Goal: Task Accomplishment & Management: Complete application form

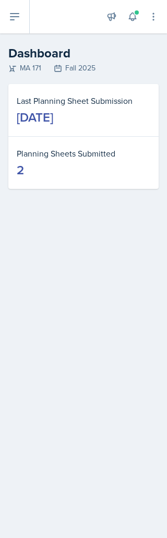
click at [18, 18] on icon at bounding box center [14, 16] width 13 height 13
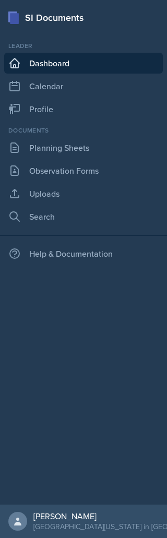
click at [103, 145] on link "Planning Sheets" at bounding box center [83, 147] width 159 height 21
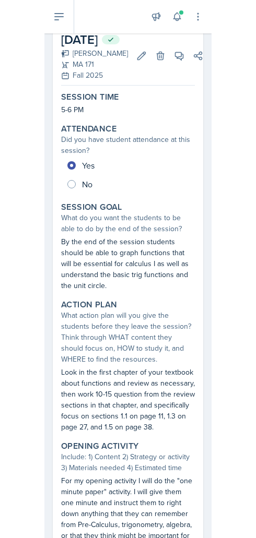
scroll to position [40, 0]
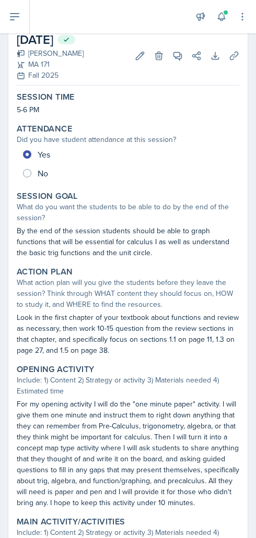
click at [26, 28] on button at bounding box center [15, 16] width 30 height 33
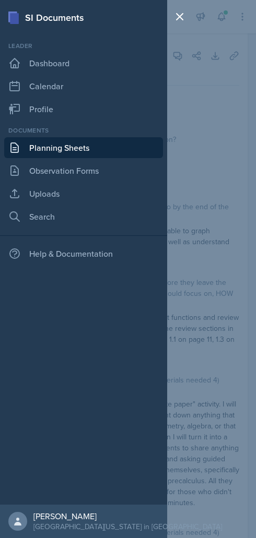
click at [100, 145] on link "Planning Sheets" at bounding box center [83, 147] width 159 height 21
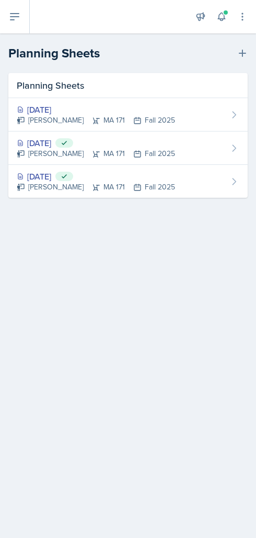
click at [225, 110] on div "Aug 27th, 2025 Harrison Hudson MA 171 Fall 2025" at bounding box center [127, 114] width 239 height 33
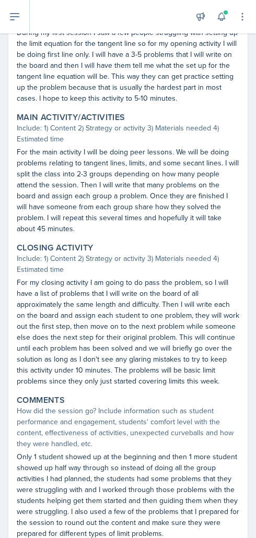
scroll to position [422, 0]
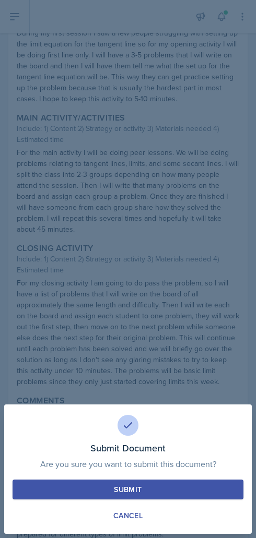
click at [212, 481] on button "Submit" at bounding box center [128, 489] width 231 height 20
radio input "true"
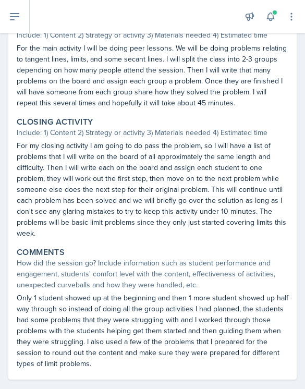
scroll to position [471, 0]
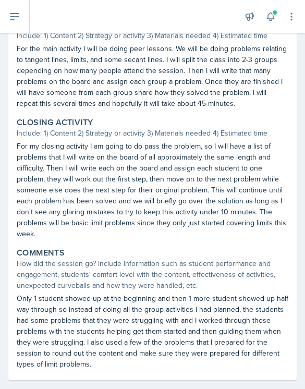
click at [177, 310] on p "Only 1 student showed up at the beginning and then 1 more student showed up hal…" at bounding box center [153, 331] width 272 height 77
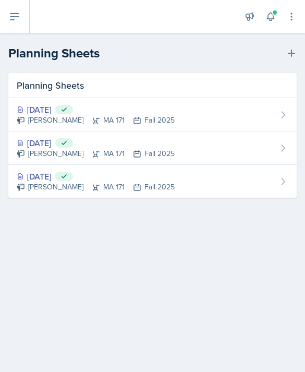
click at [166, 53] on icon at bounding box center [291, 53] width 10 height 10
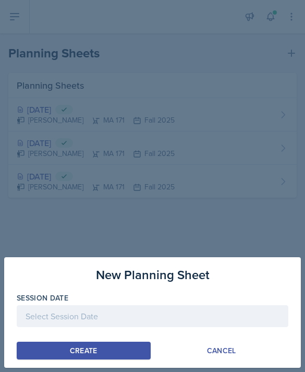
click at [164, 322] on div at bounding box center [153, 316] width 272 height 22
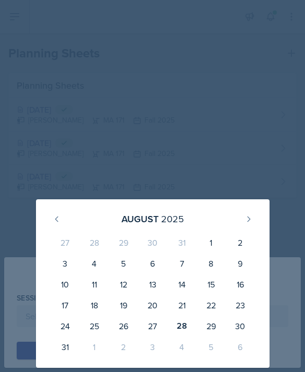
click at [166, 222] on button at bounding box center [249, 219] width 17 height 17
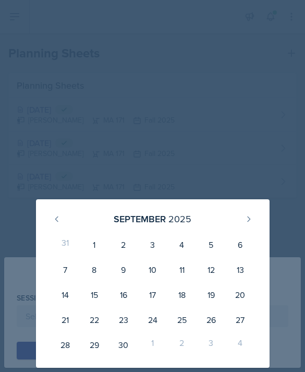
click at [122, 242] on div "2" at bounding box center [123, 244] width 29 height 25
type input "[DATE]"
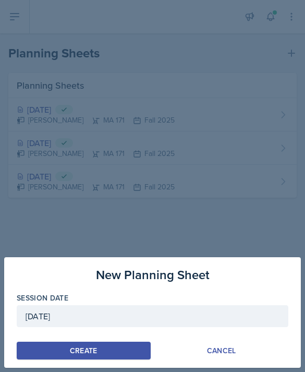
click at [115, 345] on button "Create" at bounding box center [84, 351] width 134 height 18
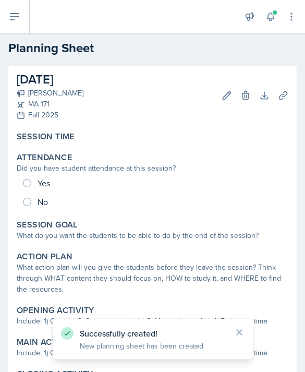
click at [39, 181] on div "Yes No" at bounding box center [153, 193] width 272 height 38
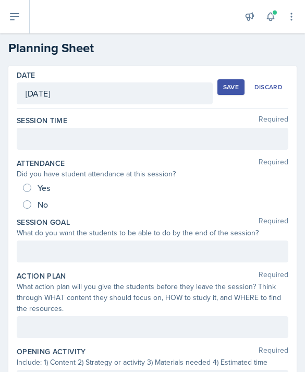
click at [166, 137] on div at bounding box center [153, 139] width 272 height 22
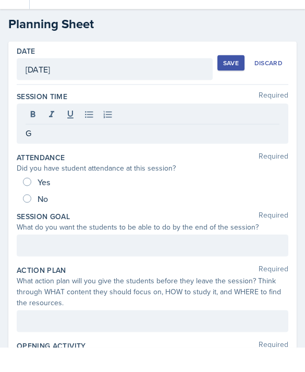
scroll to position [3, 0]
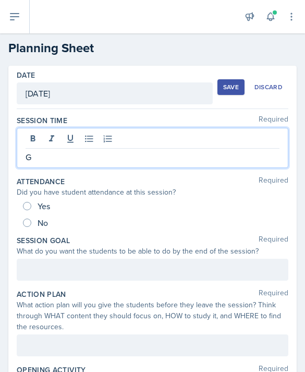
click at [81, 152] on p "G" at bounding box center [153, 157] width 254 height 13
click at [56, 152] on p "G" at bounding box center [153, 157] width 254 height 13
click at [40, 154] on p "G" at bounding box center [153, 157] width 254 height 13
click at [34, 151] on p "G" at bounding box center [153, 157] width 254 height 13
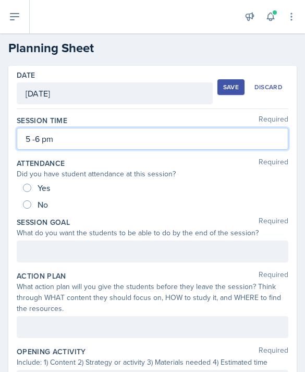
click at [31, 135] on p "5 -6 pm" at bounding box center [153, 139] width 254 height 13
click at [26, 133] on p "5 -6 pm" at bounding box center [153, 139] width 254 height 13
click at [31, 133] on p "5 -6 pm" at bounding box center [153, 139] width 254 height 13
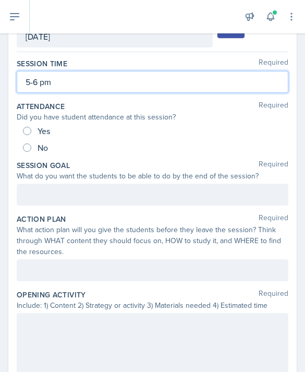
scroll to position [59, 0]
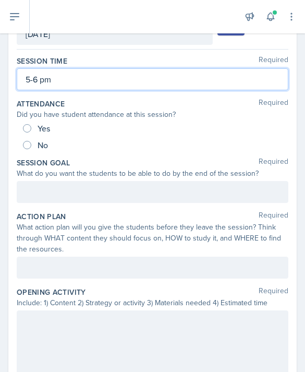
click at [166, 195] on div at bounding box center [153, 192] width 272 height 22
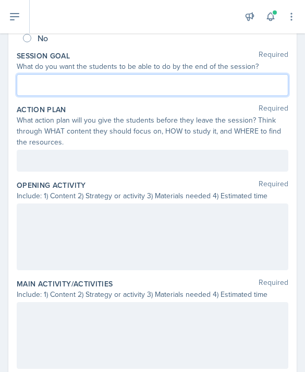
scroll to position [168, 0]
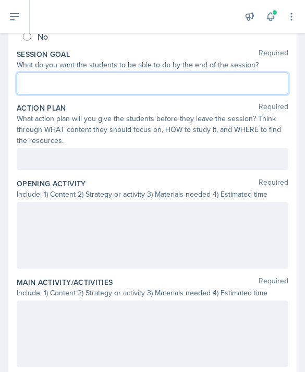
click at [155, 237] on div at bounding box center [153, 235] width 272 height 67
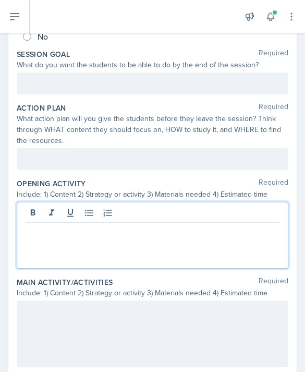
click at [67, 234] on p at bounding box center [153, 231] width 254 height 13
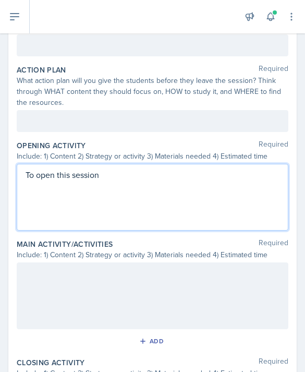
scroll to position [204, 0]
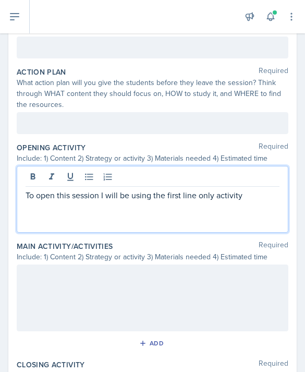
click at [166, 189] on p "To open this session I will be using the first line only activity" at bounding box center [153, 195] width 254 height 13
click at [86, 189] on p "To open this session I will be using the first line only activity. I will write…" at bounding box center [153, 201] width 254 height 25
click at [154, 189] on p "To open this session I will be using the first line only activity. I will write…" at bounding box center [153, 201] width 254 height 25
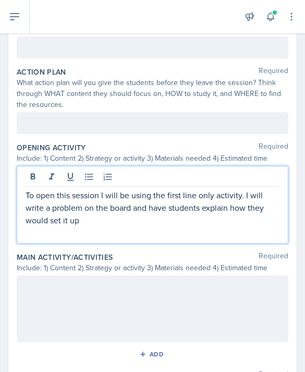
click at [166, 189] on p "To open this session I will be using the first line only activity. I will write…" at bounding box center [153, 208] width 254 height 38
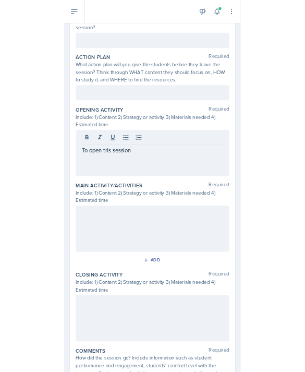
scroll to position [33, 0]
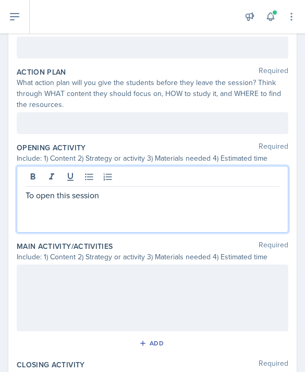
click at [117, 189] on p "To open this session" at bounding box center [153, 195] width 254 height 13
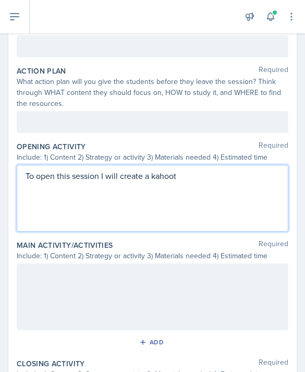
click at [166, 170] on p "To open this session I will create a kahoot" at bounding box center [153, 176] width 254 height 13
click at [50, 170] on p "To open this session I will create a kahoot that the students will play. The ka…" at bounding box center [153, 182] width 254 height 25
click at [104, 170] on p "To open this session I will create a kahoot that the students will play. The ka…" at bounding box center [153, 182] width 254 height 25
click at [166, 240] on div "Main Activity/Activities Required" at bounding box center [153, 245] width 272 height 10
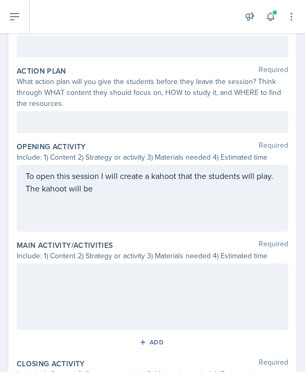
click at [136, 170] on div "To open this session I will create a kahoot that the students will play. The ka…" at bounding box center [153, 189] width 254 height 38
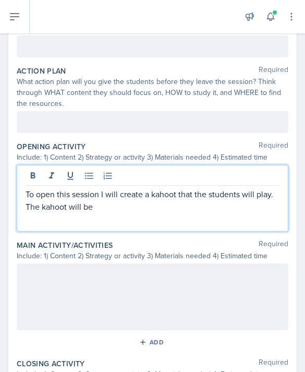
click at [103, 188] on p "To open this session I will create a kahoot that the students will play. The ka…" at bounding box center [153, 200] width 254 height 25
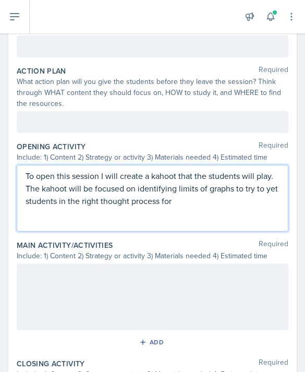
click at [166, 172] on p "To open this session I will create a kahoot that the students will play. The ka…" at bounding box center [153, 189] width 254 height 38
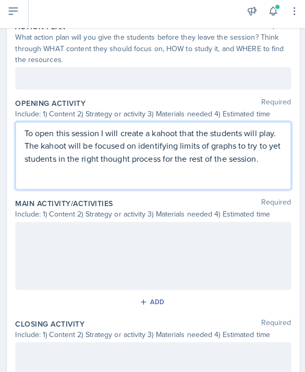
scroll to position [245, 0]
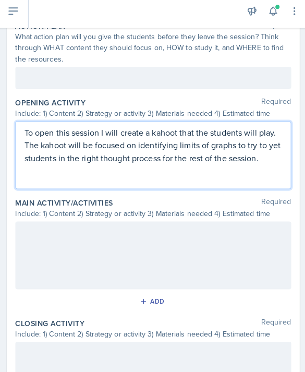
click at [147, 224] on div at bounding box center [153, 257] width 272 height 67
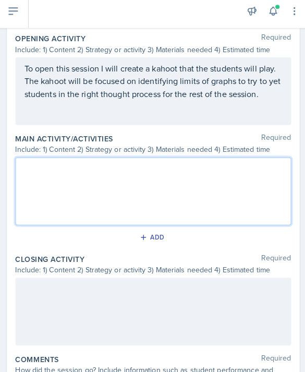
scroll to position [309, 0]
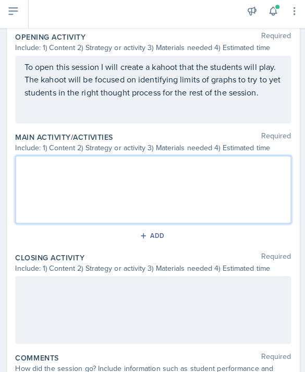
click at [135, 159] on div at bounding box center [153, 192] width 272 height 67
click at [139, 171] on div at bounding box center [153, 192] width 272 height 67
click at [50, 182] on p at bounding box center [153, 188] width 254 height 13
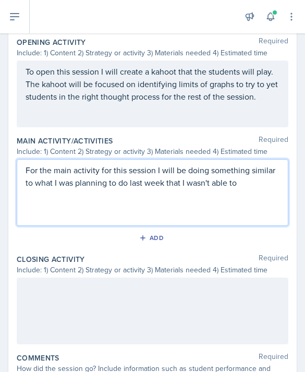
click at [166, 182] on div "For the main activity for this session I will be doing something similar to wha…" at bounding box center [153, 192] width 272 height 67
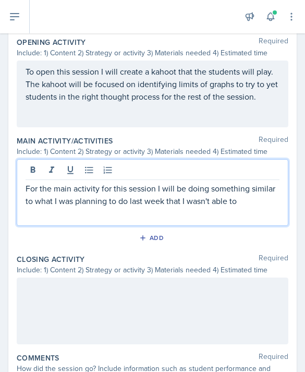
click at [166, 182] on p "For the main activity for this session I will be doing something similar to wha…" at bounding box center [153, 194] width 254 height 25
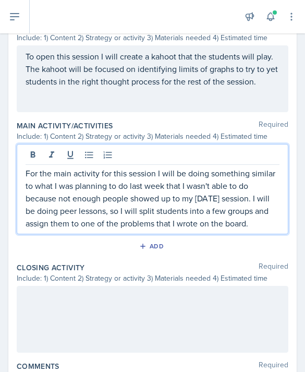
scroll to position [330, 0]
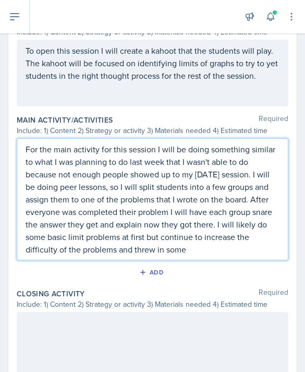
click at [141, 218] on p "For the main activity for this session I will be doing something similar to wha…" at bounding box center [153, 199] width 254 height 113
click at [166, 221] on p "For the main activity for this session I will be doing something similar to wha…" at bounding box center [153, 199] width 254 height 113
click at [166, 218] on p "For the main activity for this session I will be doing something similar to wha…" at bounding box center [153, 199] width 254 height 113
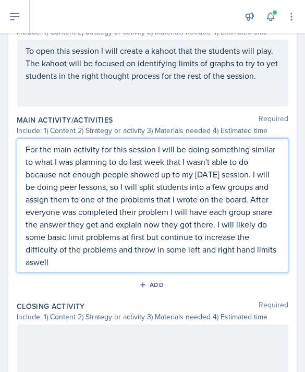
click at [35, 229] on p "For the main activity for this session I will be doing something similar to wha…" at bounding box center [153, 205] width 254 height 125
click at [82, 232] on p "For the main activity for this session I will be doing something similar to wha…" at bounding box center [153, 205] width 254 height 125
click at [150, 143] on p "For the main activity for this session I will be doing something similar to wha…" at bounding box center [153, 205] width 254 height 125
click at [35, 193] on p "For the main activity for this session I will be doing something similar to wha…" at bounding box center [153, 205] width 254 height 125
click at [102, 233] on p "For the main activity for this session I will be doing something similar to wha…" at bounding box center [153, 205] width 254 height 125
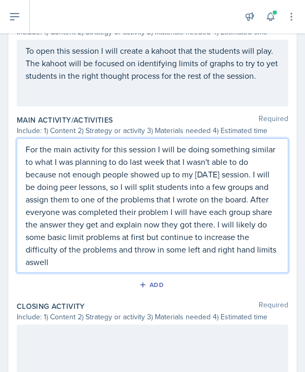
click at [86, 229] on p "For the main activity for this session I will be doing something similar to wha…" at bounding box center [153, 205] width 254 height 125
click at [33, 230] on p "For the main activity for this session I will be doing something similar to wha…" at bounding box center [153, 205] width 254 height 125
click at [36, 227] on p "For the main activity for this session I will be doing something similar to wha…" at bounding box center [153, 205] width 254 height 125
click at [37, 227] on p "For the main activity for this session I will be doing something similar to wha…" at bounding box center [153, 205] width 254 height 125
click at [34, 229] on p "For the main activity for this session I will be doing something similar to wha…" at bounding box center [153, 205] width 254 height 125
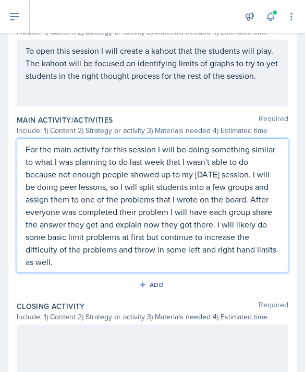
click at [76, 234] on p "For the main activity for this session I will be doing something similar to wha…" at bounding box center [153, 205] width 254 height 125
click at [69, 226] on p "For the main activity for this session I will be doing something similar to wha…" at bounding box center [153, 205] width 254 height 125
click at [120, 231] on p "For the main activity for this session I will be doing something similar to wha…" at bounding box center [153, 205] width 254 height 125
click at [166, 49] on div "To open this session I will create a kahoot that the students will play. The ka…" at bounding box center [153, 69] width 254 height 50
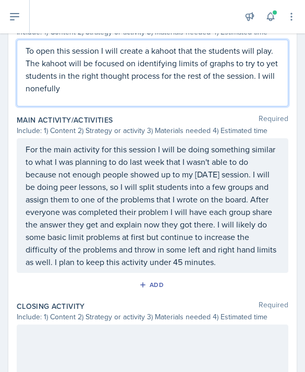
click at [41, 54] on p "To open this session I will create a kahoot that the students will play. The ka…" at bounding box center [153, 69] width 254 height 50
click at [166, 59] on p "To open this session I will create a kahoot that the students will play. The ka…" at bounding box center [153, 69] width 254 height 50
click at [166, 138] on div "For the main activity for this session I will be doing something similar to wha…" at bounding box center [153, 205] width 272 height 135
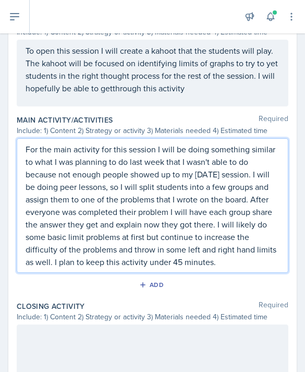
click at [166, 59] on p "To open this session I will create a kahoot that the students will play. The ka…" at bounding box center [153, 69] width 254 height 50
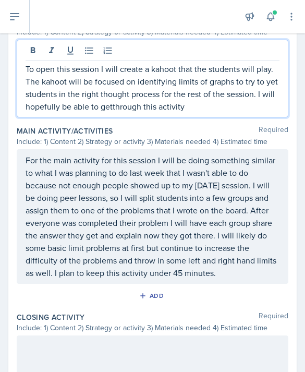
click at [166, 78] on p "To open this session I will create a kahoot that the students will play. The ka…" at bounding box center [153, 88] width 254 height 50
click at [166, 73] on p "To open this session I will create a kahoot that the students will play. The ka…" at bounding box center [153, 88] width 254 height 50
click at [120, 77] on p "To open this session I will create a kahoot that the students will play. The ka…" at bounding box center [153, 88] width 254 height 50
click at [166, 77] on p "To open this session I will create a kahoot that the students will play. The ka…" at bounding box center [153, 88] width 254 height 50
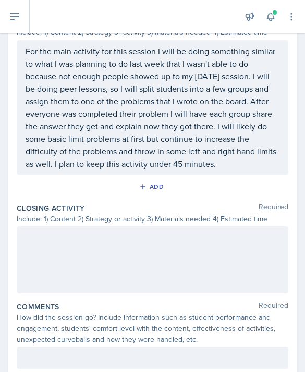
scroll to position [427, 0]
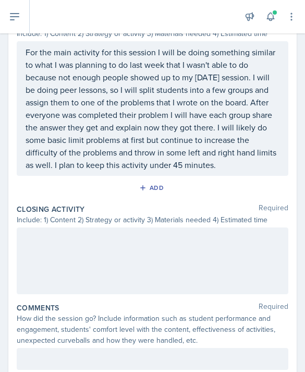
click at [75, 227] on div at bounding box center [153, 260] width 272 height 67
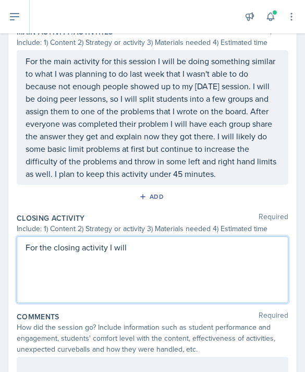
scroll to position [418, 0]
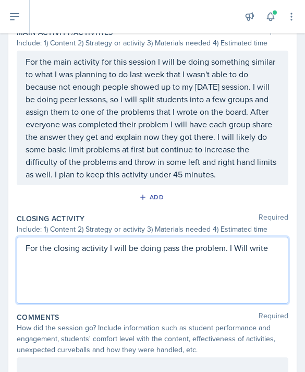
click at [166, 242] on p "For the closing activity I will be doing pass the problem. I Will write" at bounding box center [153, 248] width 254 height 13
click at [166, 242] on p "For the closing activity I will be doing pass the problem. I will write" at bounding box center [153, 248] width 254 height 13
click at [42, 242] on p "For the closing activity I will be doing pass the problem. I will write encase …" at bounding box center [153, 254] width 254 height 25
click at [118, 242] on p "For the closing activity I will be doing pass the problem. I will write enough …" at bounding box center [153, 254] width 254 height 25
click at [117, 242] on p "For the closing activity I will be doing pass the problem. I will write enough …" at bounding box center [153, 254] width 254 height 25
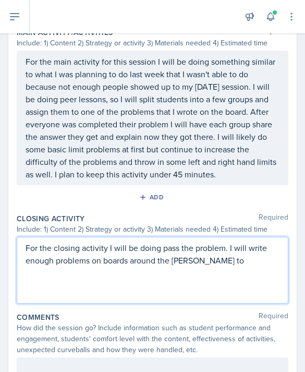
click at [166, 242] on p "For the closing activity I will be doing pass the problem. I will write enough …" at bounding box center [153, 254] width 254 height 25
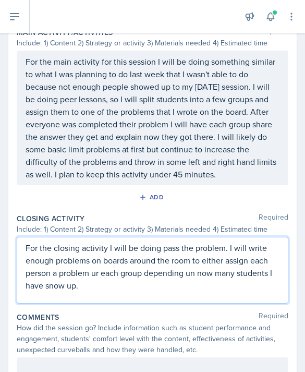
click at [166, 242] on p "For the closing activity I will be doing pass the problem. I will write enough …" at bounding box center [153, 267] width 254 height 50
click at [57, 254] on p "For the closing activity I will be doing pass the problem. I will write enough …" at bounding box center [153, 267] width 254 height 50
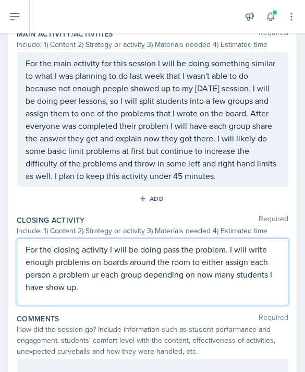
click at [104, 258] on p "For the closing activity I will be doing pass the problem. I will write enough …" at bounding box center [153, 268] width 254 height 50
click at [166, 255] on p "For the closing activity I will be doing pass the problem. I will write enough …" at bounding box center [153, 268] width 254 height 50
click at [166, 257] on p "For the closing activity I will be doing pass the problem. I will write enough …" at bounding box center [153, 268] width 254 height 50
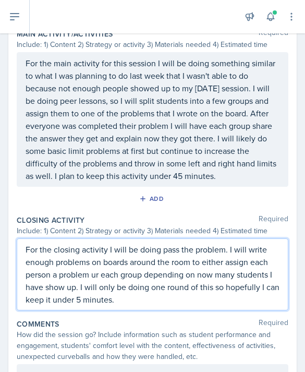
click at [81, 257] on p "For the closing activity I will be doing pass the problem. I will write enough …" at bounding box center [153, 274] width 254 height 63
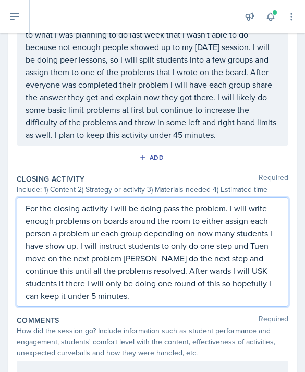
scroll to position [453, 0]
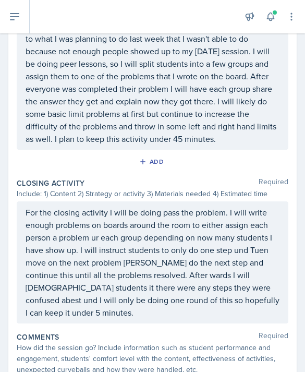
click at [166, 258] on p "For the closing activity I will be doing pass the problem. I will write enough …" at bounding box center [153, 262] width 254 height 113
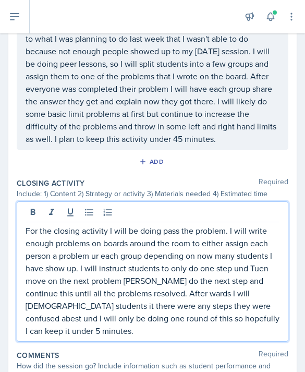
click at [166, 274] on p "For the closing activity I will be doing pass the problem. I will write enough …" at bounding box center [153, 280] width 254 height 113
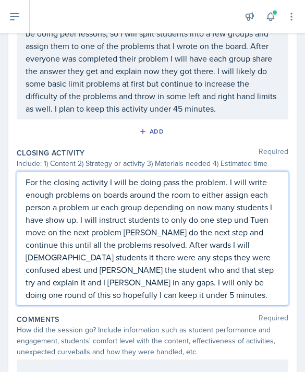
scroll to position [483, 0]
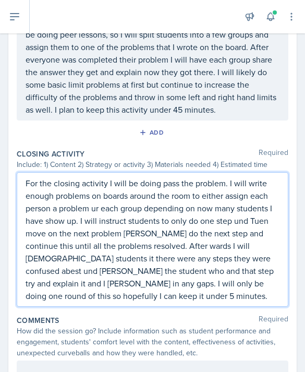
click at [96, 177] on p "For the closing activity I will be doing pass the problem. I will write enough …" at bounding box center [153, 239] width 254 height 125
click at [99, 177] on p "For the closing activity I will be doing pass the problem. I will write enough …" at bounding box center [153, 239] width 254 height 125
click at [166, 189] on p "For the closing activity I will be doing pass the problem. I will write enough …" at bounding box center [153, 239] width 254 height 125
click at [125, 201] on p "For the closing activity I will be doing pass the problem. I will write enough …" at bounding box center [153, 239] width 254 height 125
click at [166, 205] on p "For the closing activity I will be doing pass the problem. I will write enough …" at bounding box center [153, 239] width 254 height 125
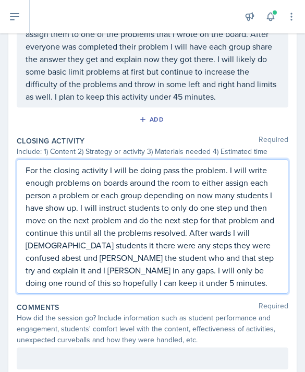
scroll to position [495, 0]
click at [166, 199] on p "For the closing activity I will be doing pass the problem. I will write enough …" at bounding box center [153, 226] width 254 height 125
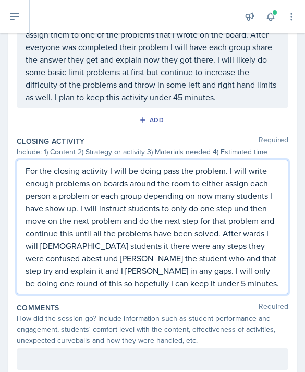
click at [166, 199] on p "For the closing activity I will be doing pass the problem. I will write enough …" at bounding box center [153, 226] width 254 height 125
click at [37, 213] on p "For the closing activity I will be doing pass the problem. I will write enough …" at bounding box center [153, 226] width 254 height 125
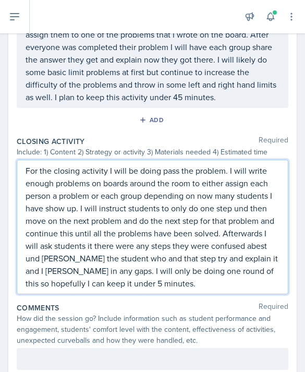
click at [71, 220] on p "For the closing activity I will be doing pass the problem. I will write enough …" at bounding box center [153, 226] width 254 height 125
click at [111, 182] on p "For the closing activity I will be doing pass the problem. I will write enough …" at bounding box center [153, 226] width 254 height 125
click at [74, 216] on p "For the closing activity I will be doing pass the problem. I will write enough …" at bounding box center [153, 226] width 254 height 125
click at [75, 212] on p "For the closing activity I will be doing pass the problem. I will write enough …" at bounding box center [153, 226] width 254 height 125
click at [77, 211] on p "For the closing activity I will be doing pass the problem. I will write enough …" at bounding box center [153, 226] width 254 height 125
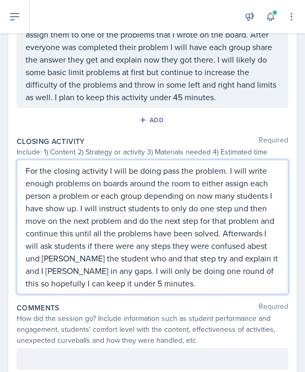
click at [166, 214] on p "For the closing activity I will be doing pass the problem. I will write enough …" at bounding box center [153, 226] width 254 height 125
click at [166, 210] on p "For the closing activity I will be doing pass the problem. I will write enough …" at bounding box center [153, 226] width 254 height 125
click at [37, 225] on p "For the closing activity I will be doing pass the problem. I will write enough …" at bounding box center [153, 226] width 254 height 125
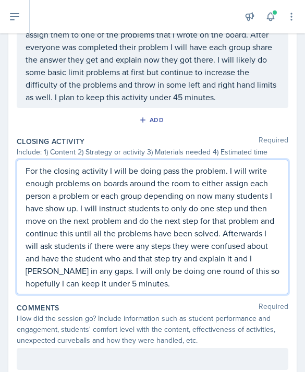
click at [111, 226] on p "For the closing activity I will be doing pass the problem. I will write enough …" at bounding box center [153, 226] width 254 height 125
click at [166, 227] on p "For the closing activity I will be doing pass the problem. I will write enough …" at bounding box center [153, 226] width 254 height 125
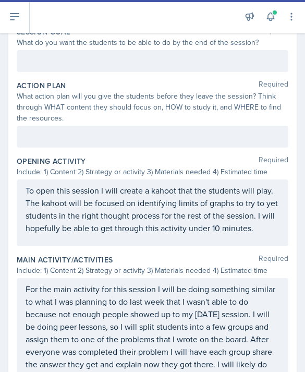
scroll to position [190, 0]
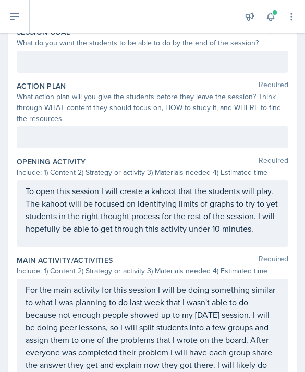
click at [166, 180] on div "To open this session I will create a kahoot that the students will play. The ka…" at bounding box center [153, 213] width 272 height 67
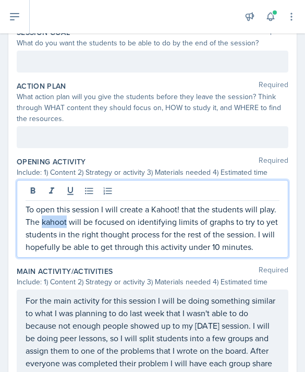
click at [53, 203] on p "To open this session I will create a Kahoot! that the students will play. The k…" at bounding box center [153, 228] width 254 height 50
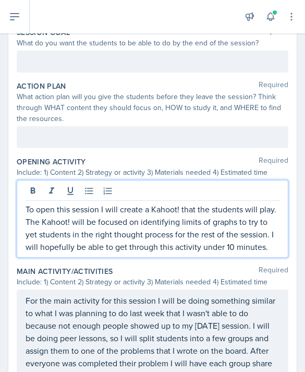
click at [166, 218] on p "To open this session I will create a Kahoot! that the students will play. The K…" at bounding box center [153, 228] width 254 height 50
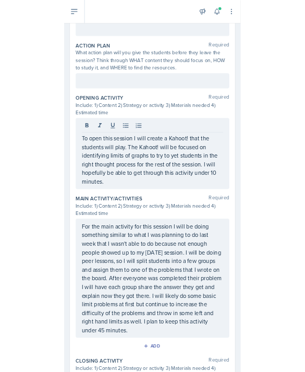
scroll to position [33, 0]
